Goal: Task Accomplishment & Management: Complete application form

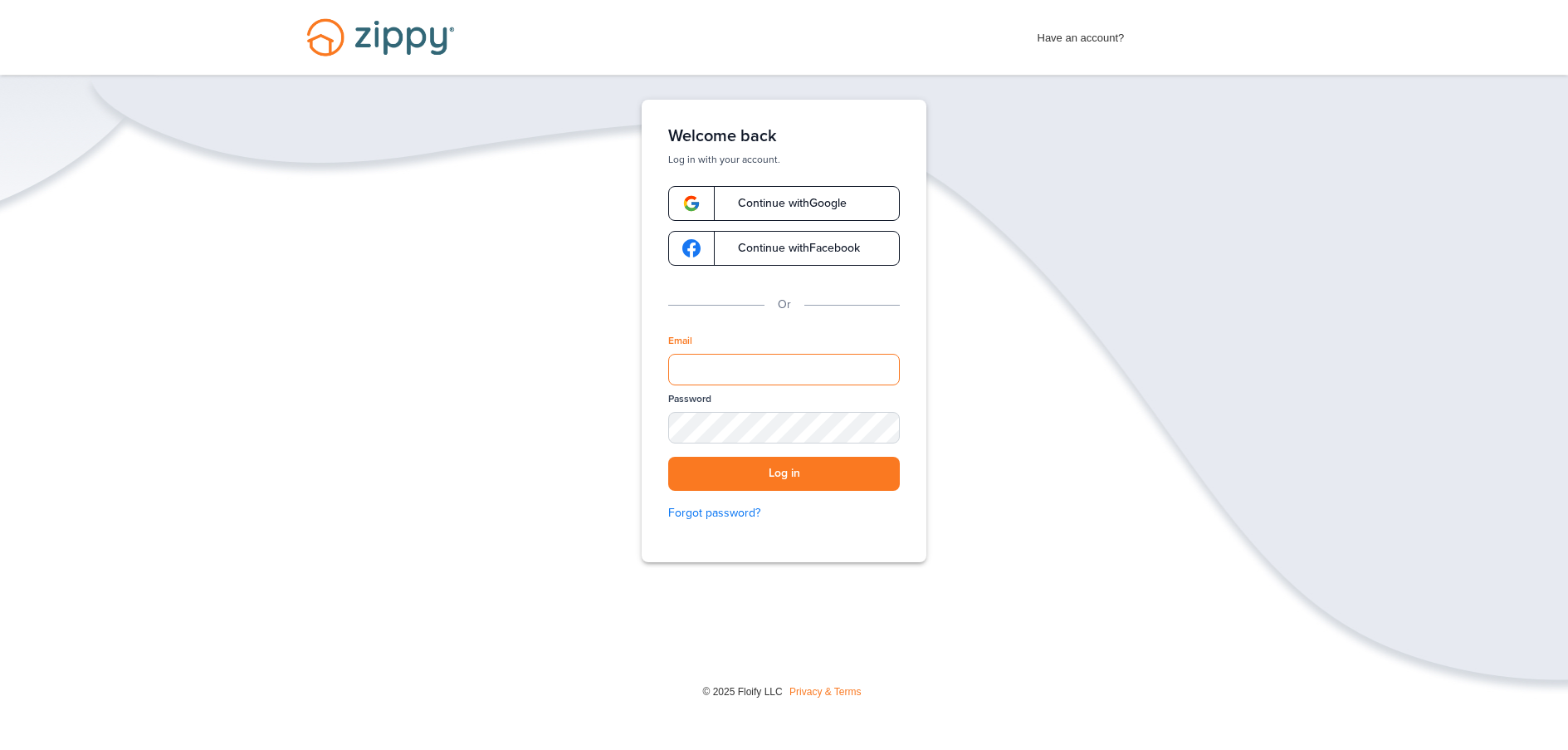
click at [804, 368] on input "Email" at bounding box center [784, 369] width 231 height 31
type input "*"
type input "**********"
click at [889, 436] on div "SHOW" at bounding box center [879, 428] width 36 height 16
click at [668, 457] on button "Log in" at bounding box center [784, 474] width 231 height 34
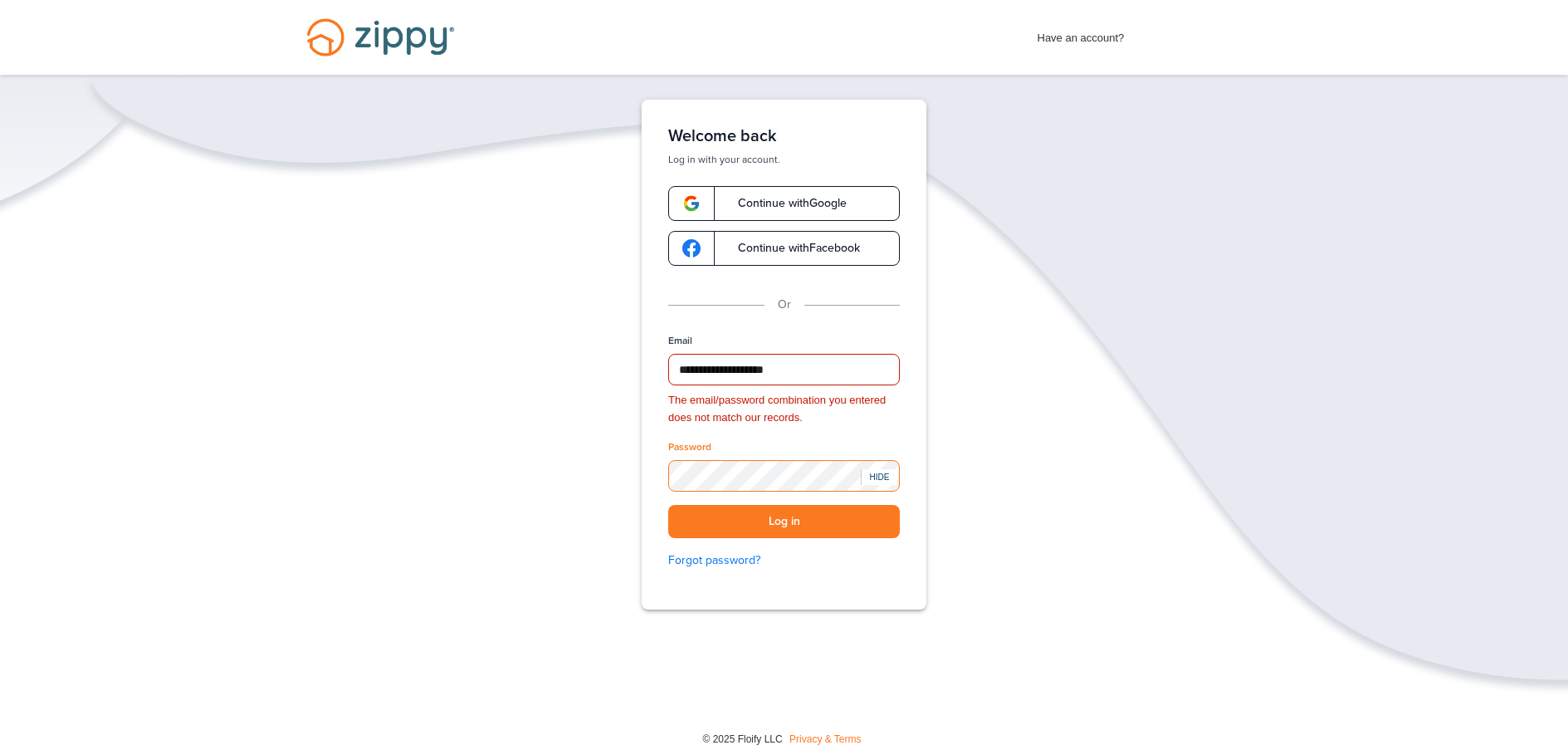
click at [668, 505] on button "Log in" at bounding box center [784, 522] width 231 height 34
click at [713, 527] on button "Log in" at bounding box center [784, 522] width 231 height 34
click at [668, 505] on button "Log in" at bounding box center [784, 522] width 231 height 34
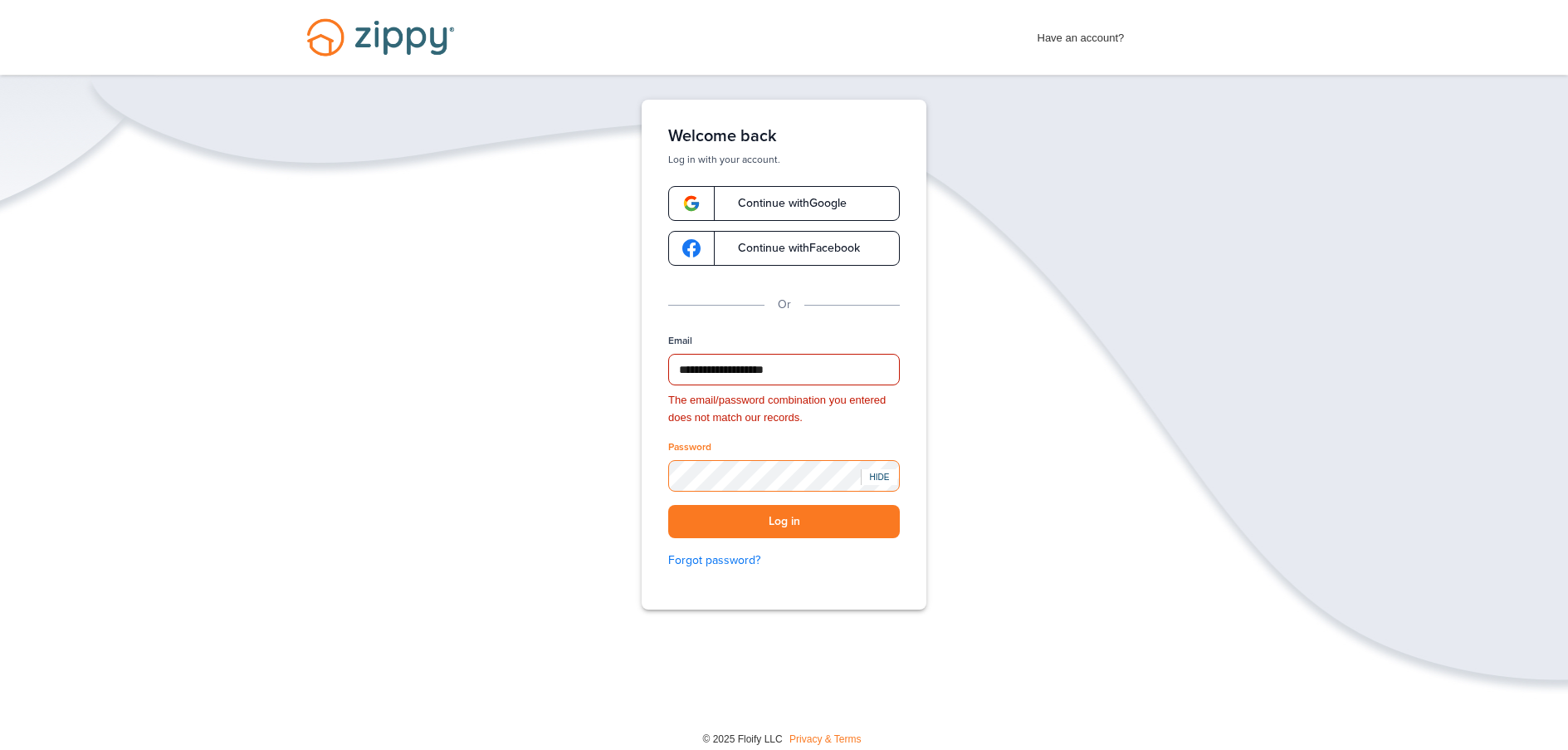
click at [668, 505] on button "Log in" at bounding box center [784, 522] width 231 height 34
click at [740, 562] on link "Forgot password?" at bounding box center [784, 561] width 231 height 19
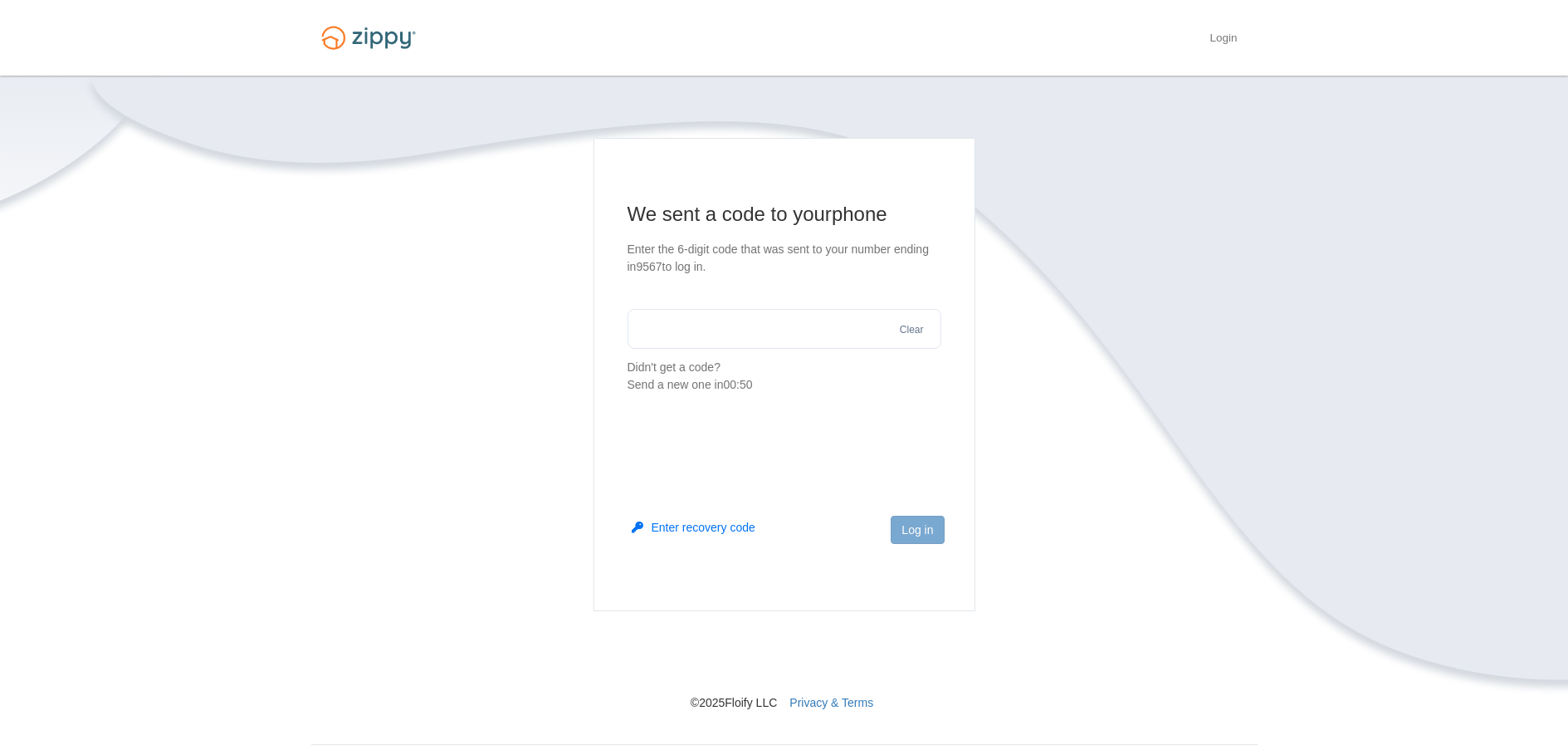
click at [840, 322] on input "text" at bounding box center [784, 328] width 314 height 40
type input "******"
click at [909, 537] on button "Log in" at bounding box center [917, 530] width 53 height 29
